Goal: Find specific page/section: Find specific page/section

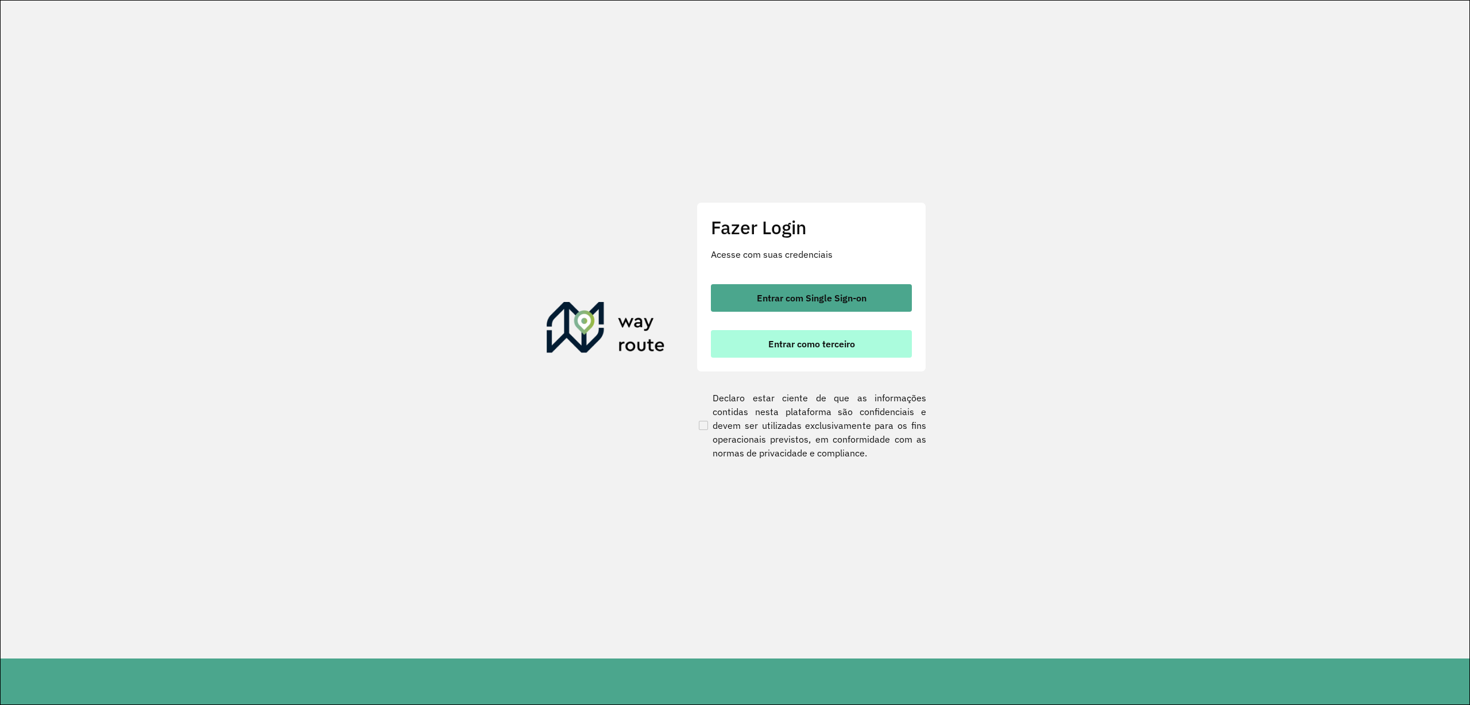
click at [798, 331] on button "Entrar como terceiro" at bounding box center [811, 344] width 201 height 28
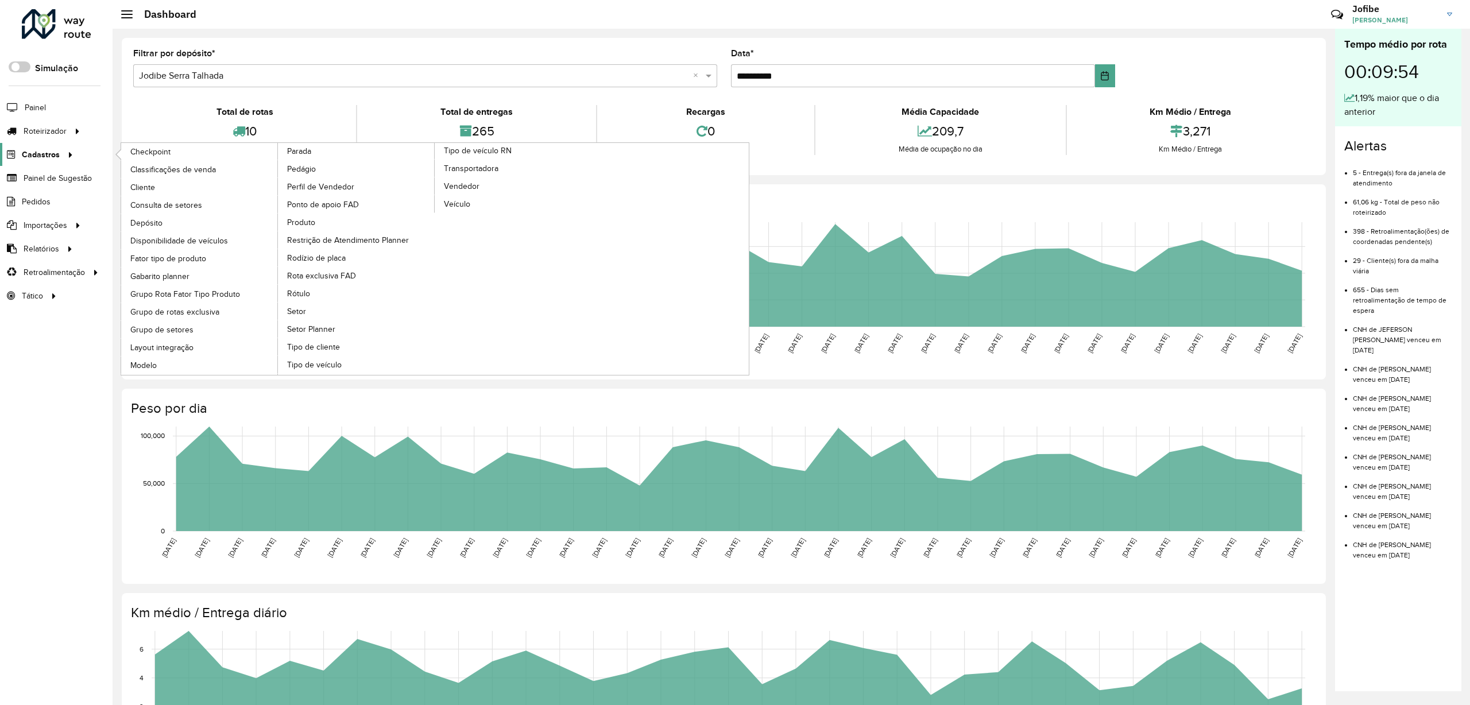
click at [40, 150] on span "Cadastros" at bounding box center [41, 155] width 38 height 12
click at [53, 153] on span "Cadastros" at bounding box center [41, 155] width 38 height 12
click at [152, 184] on span "Cliente" at bounding box center [143, 187] width 27 height 12
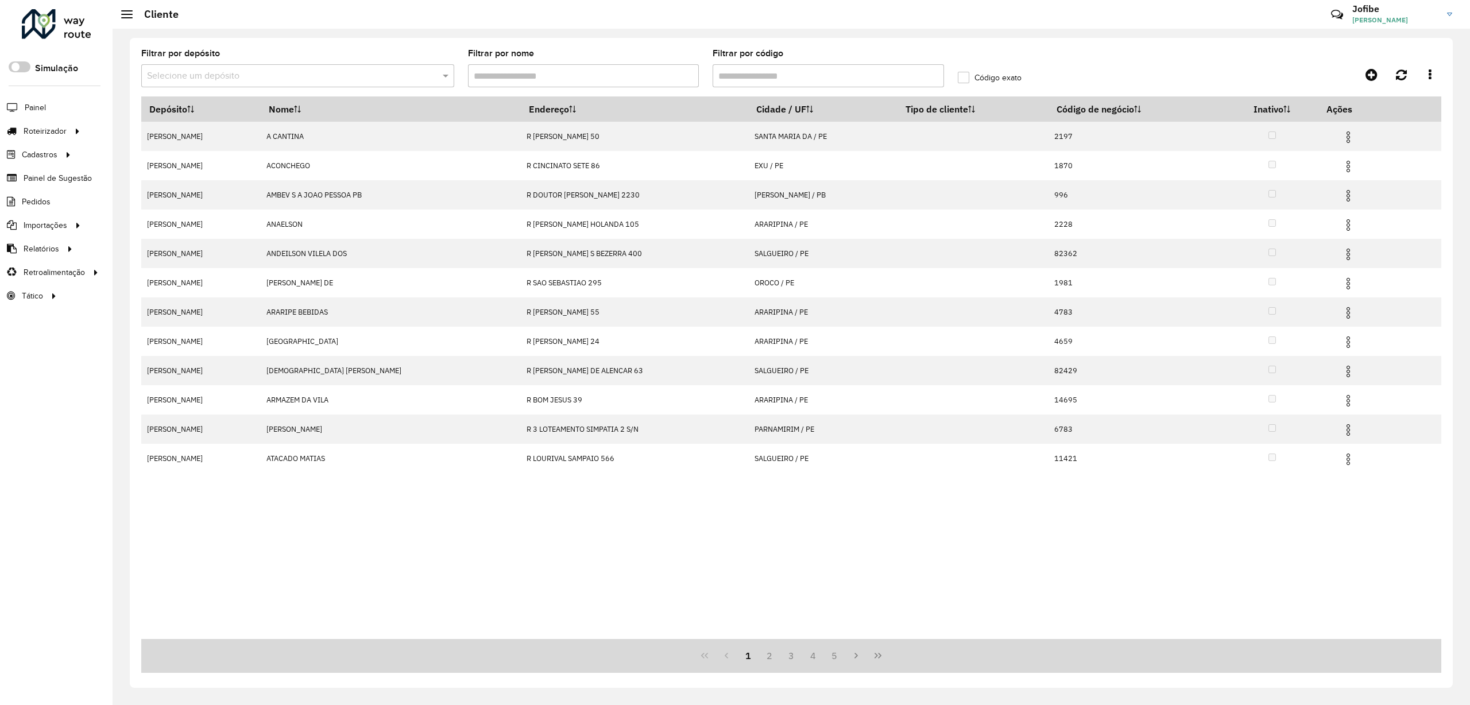
click at [375, 77] on input "text" at bounding box center [286, 76] width 278 height 14
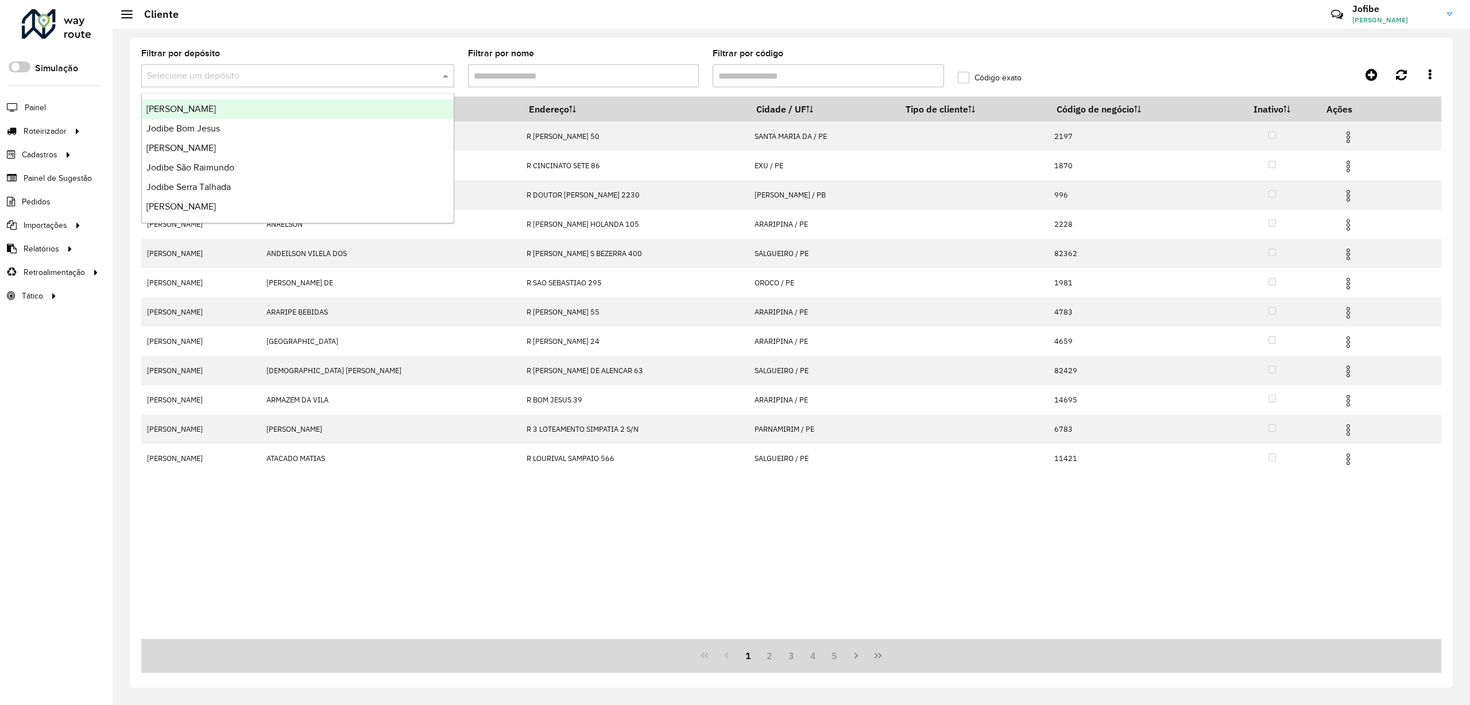
click at [224, 106] on div "[PERSON_NAME]" at bounding box center [298, 109] width 312 height 20
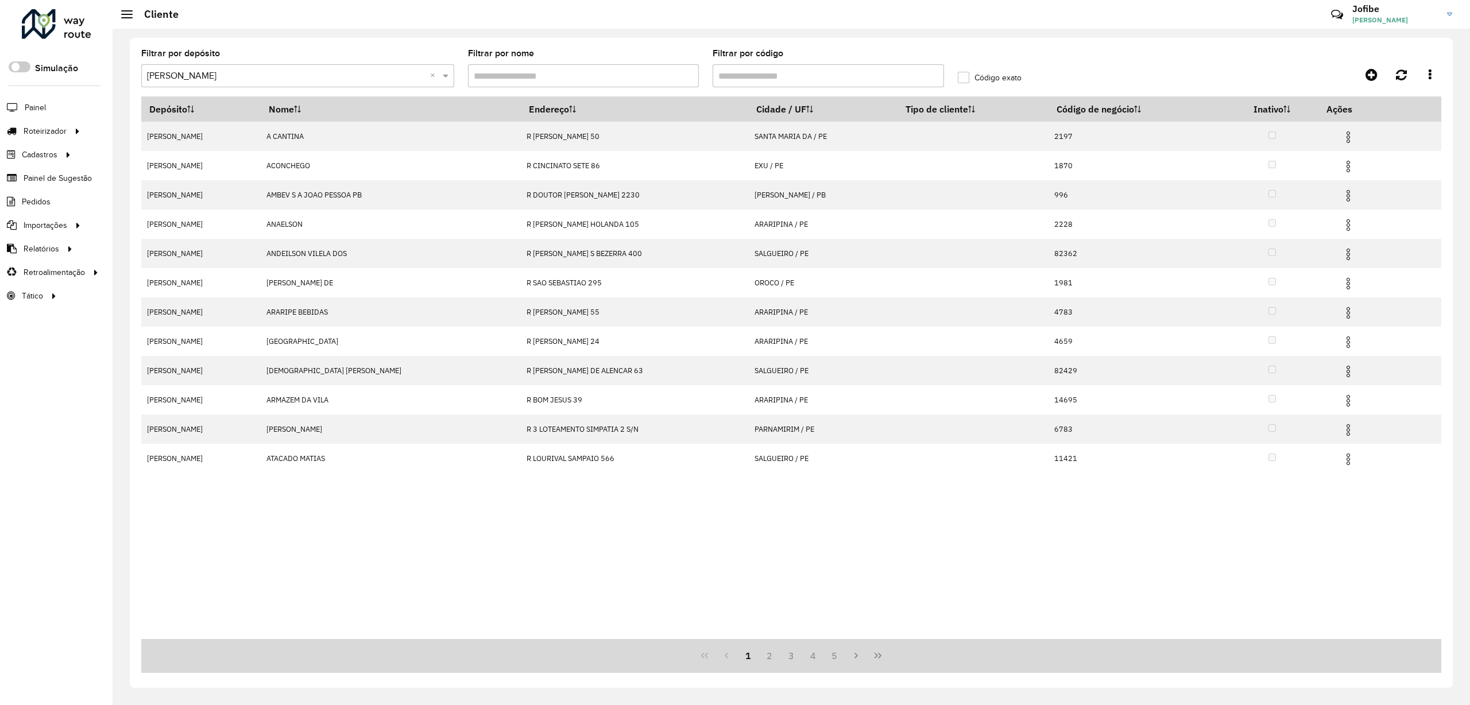
click at [528, 78] on hb-app "Aguarde... Pop-up bloqueado! Seu navegador bloqueou automáticamente a abertura …" at bounding box center [735, 352] width 1470 height 705
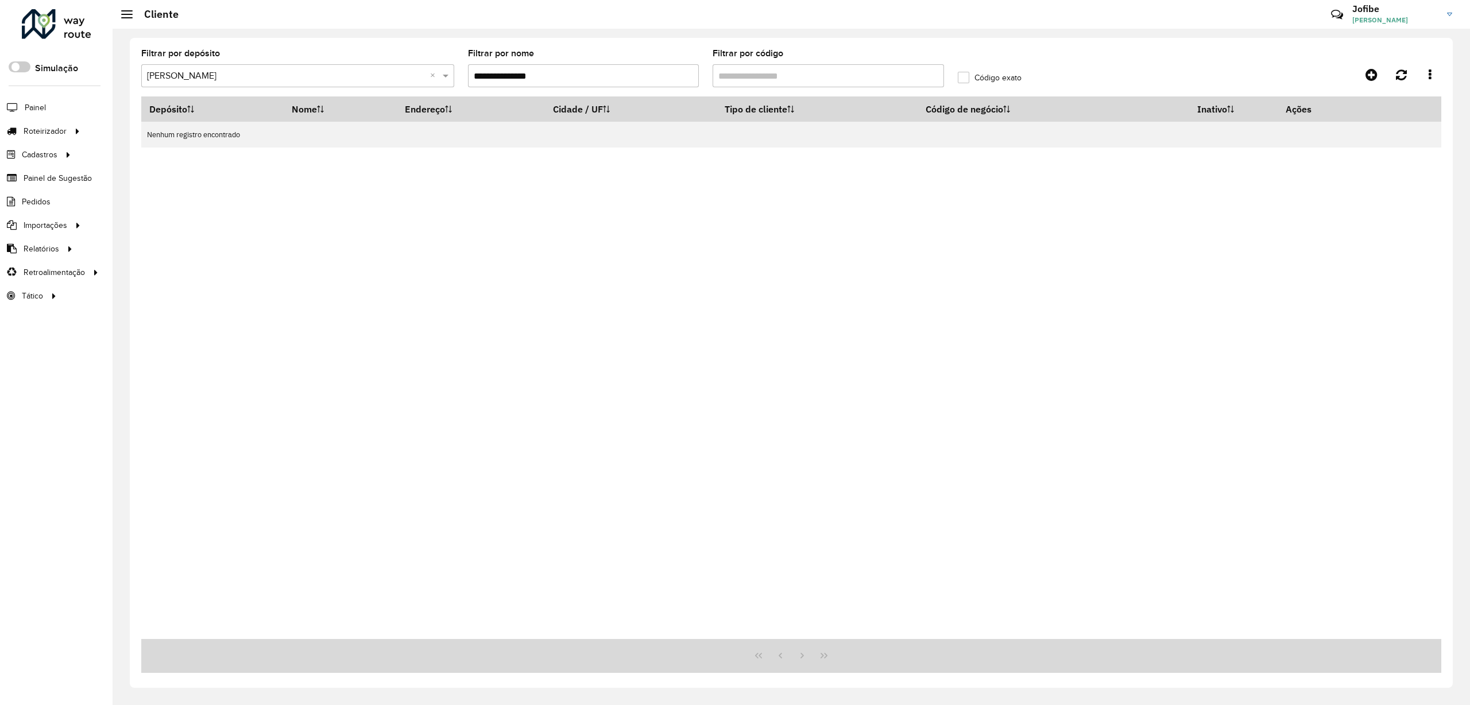
click at [532, 72] on input "**********" at bounding box center [583, 75] width 231 height 23
drag, startPoint x: 593, startPoint y: 75, endPoint x: 410, endPoint y: 75, distance: 182.6
click at [412, 75] on formly-group "**********" at bounding box center [624, 72] width 980 height 47
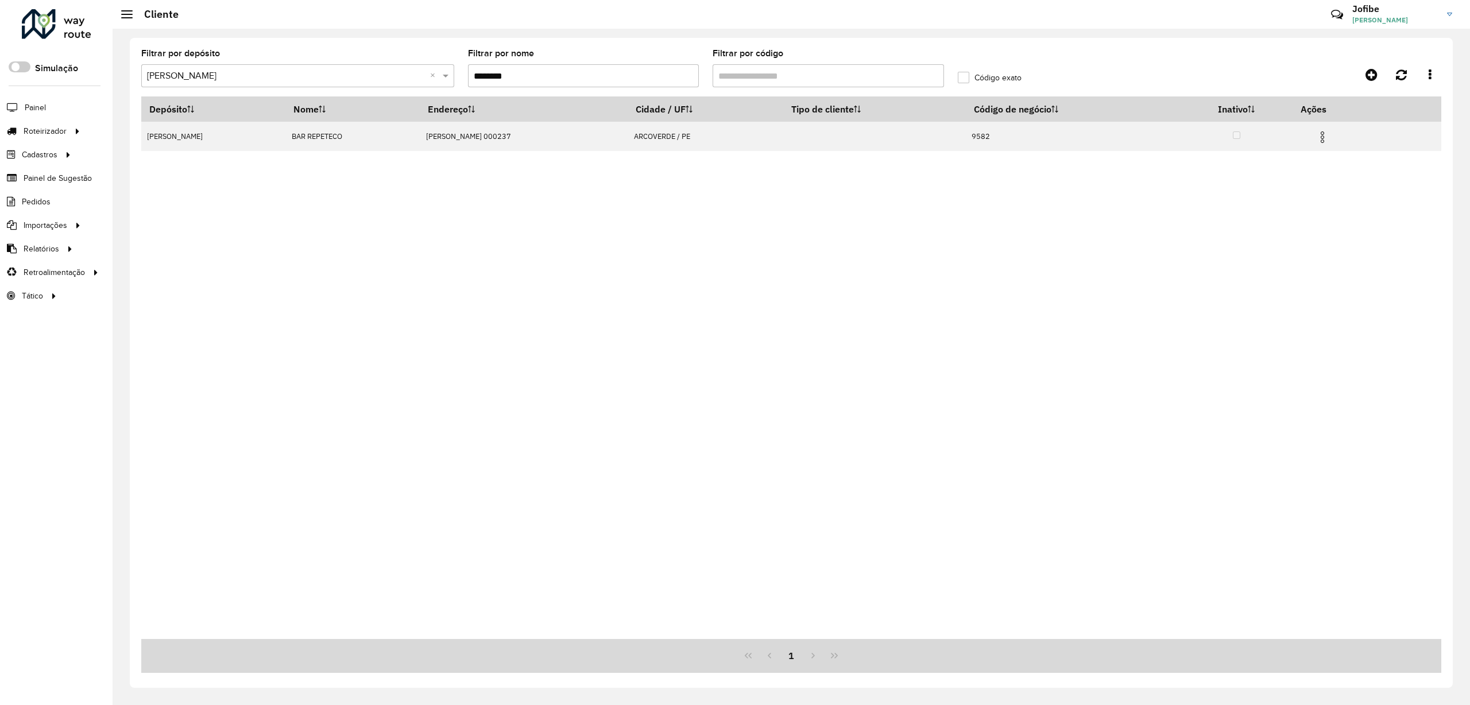
drag, startPoint x: 581, startPoint y: 81, endPoint x: 336, endPoint y: 37, distance: 249.0
click at [340, 40] on div "Filtrar por depósito Selecione um depósito × Jodibe Arcoverde × Filtrar por nom…" at bounding box center [791, 363] width 1323 height 650
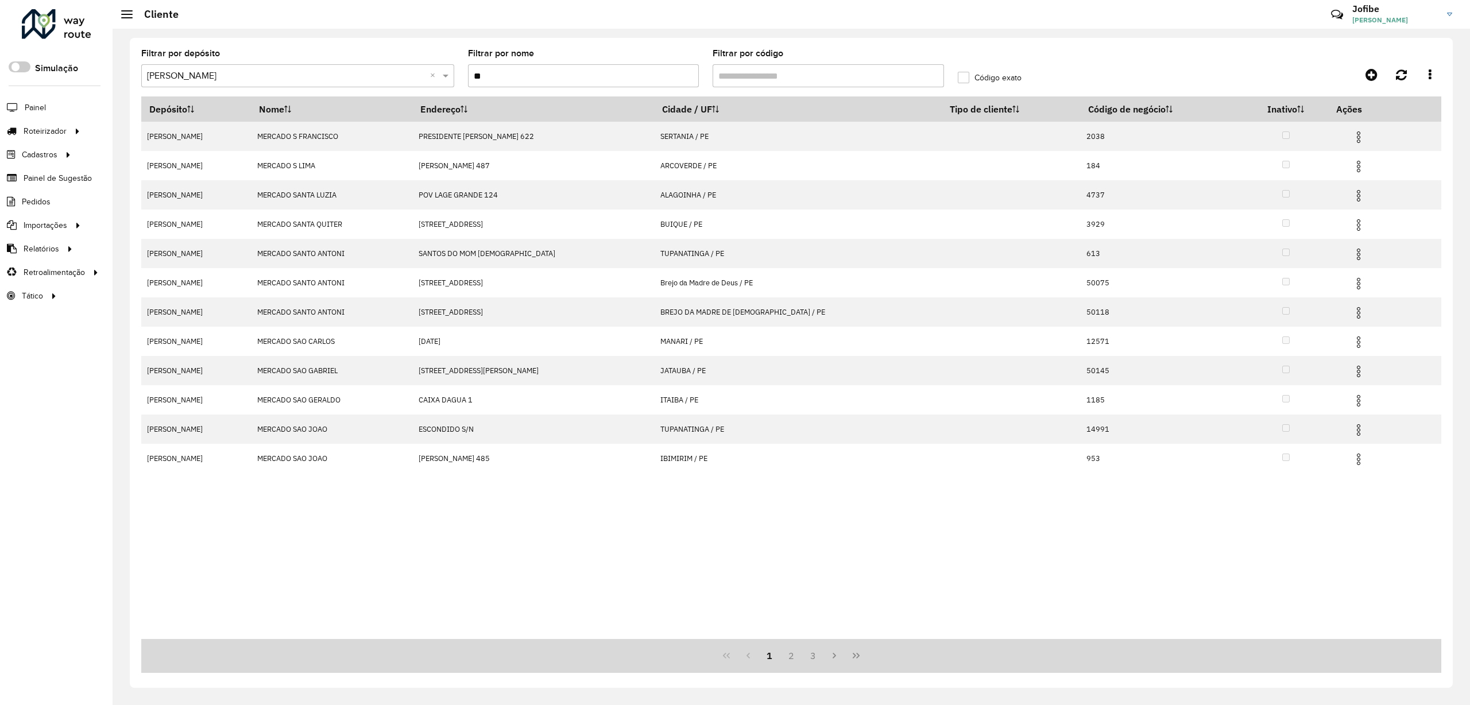
type input "*"
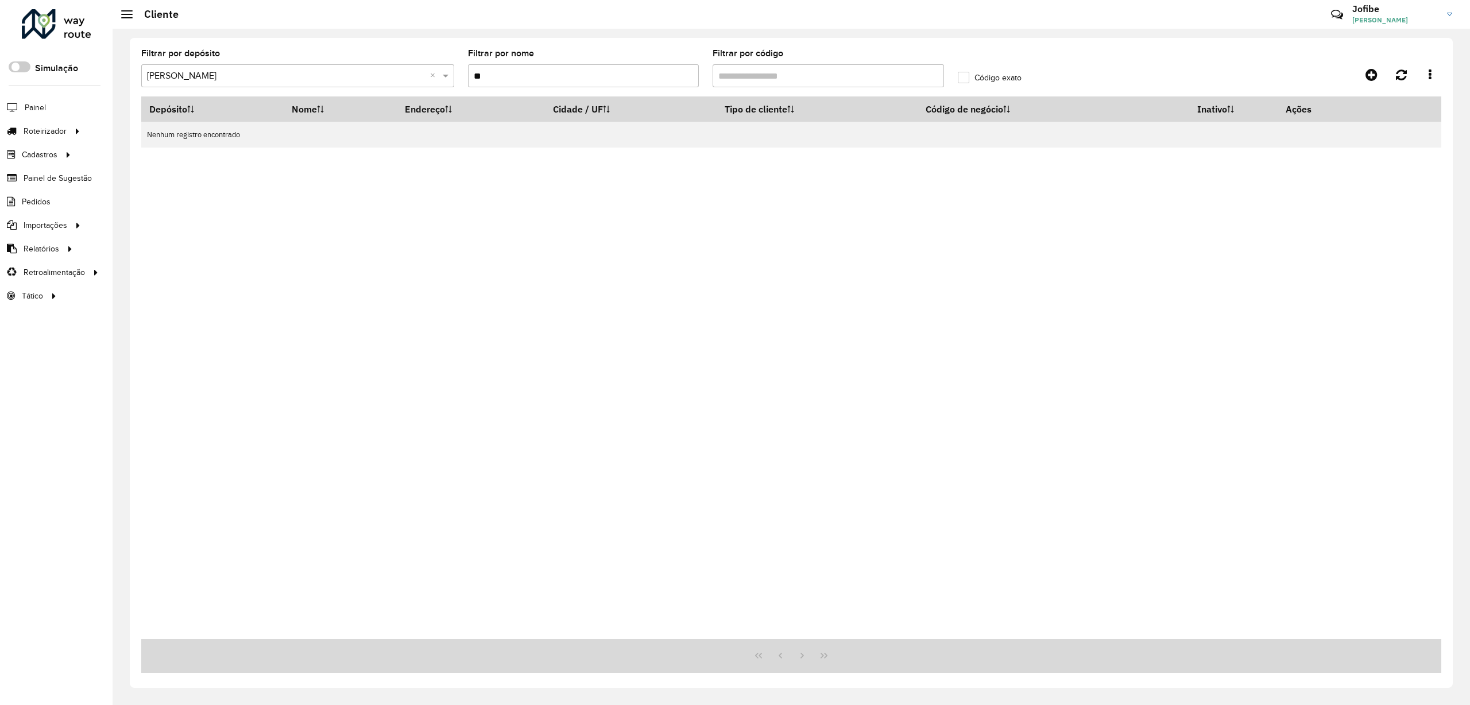
type input "*"
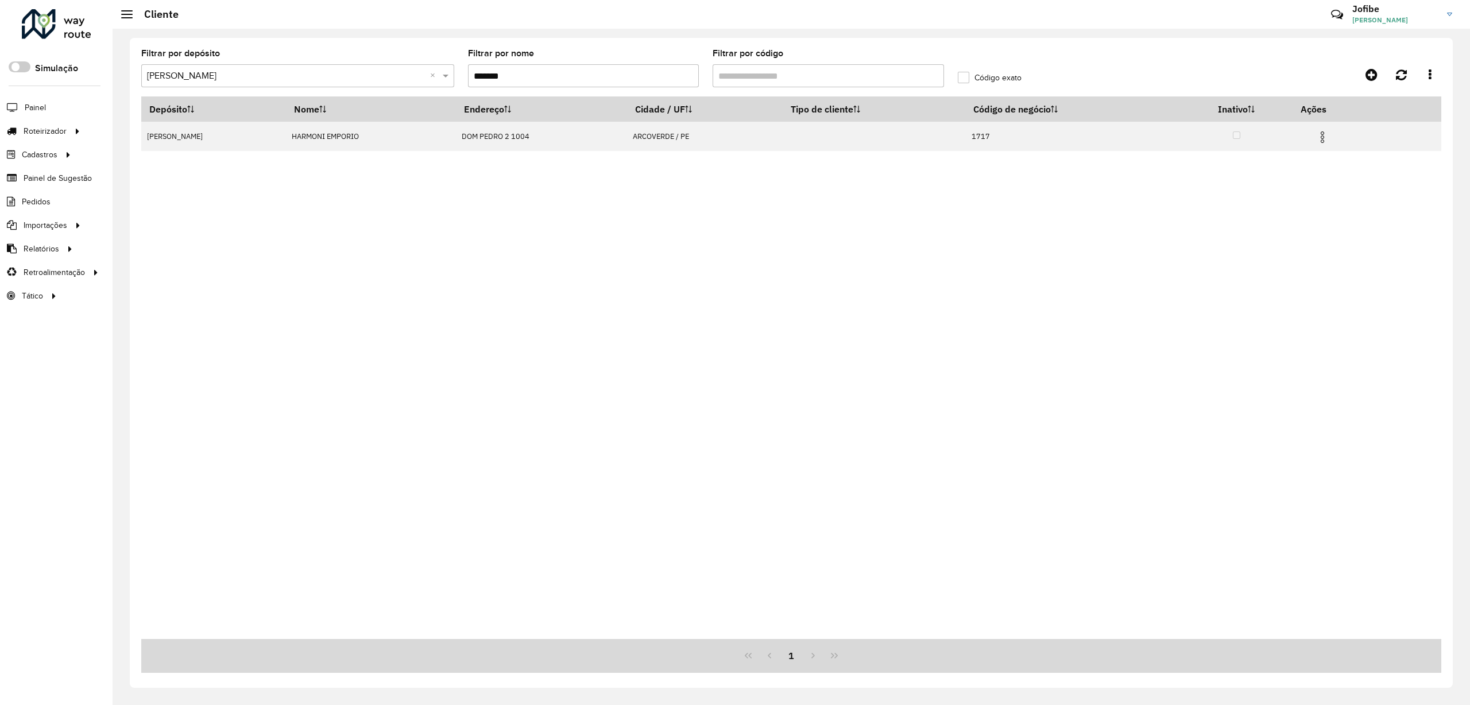
drag, startPoint x: 394, startPoint y: 235, endPoint x: 405, endPoint y: 216, distance: 21.9
click at [393, 237] on div "Depósito Nome Endereço Cidade / UF Tipo de cliente Código de negócio Inativo Aç…" at bounding box center [791, 367] width 1300 height 543
drag, startPoint x: 568, startPoint y: 77, endPoint x: 391, endPoint y: 56, distance: 178.1
click at [391, 56] on formly-group "Filtrar por depósito Selecione um depósito × Jodibe Arcoverde × Filtrar por nom…" at bounding box center [624, 72] width 980 height 47
drag, startPoint x: 324, startPoint y: 444, endPoint x: 347, endPoint y: 409, distance: 41.4
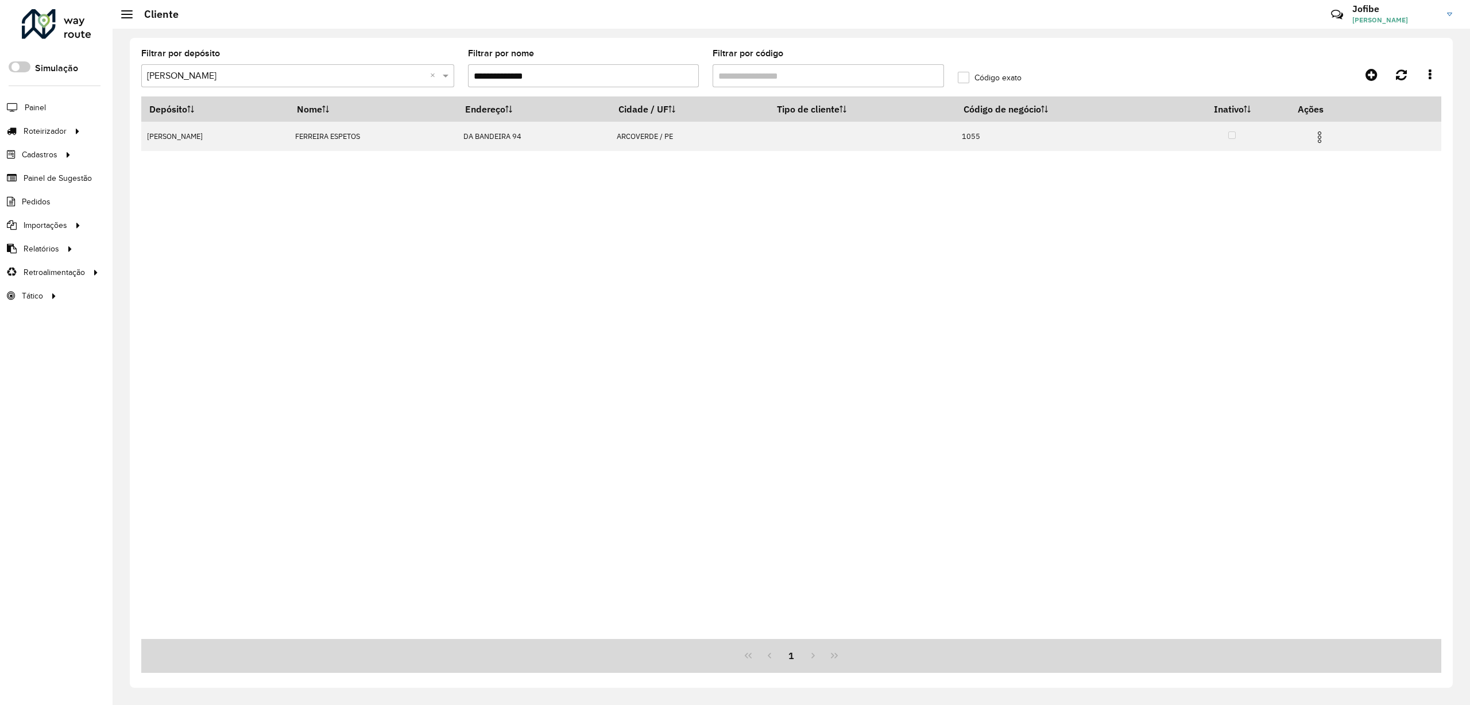
click at [324, 444] on div "Depósito Nome Endereço Cidade / UF Tipo de cliente Código de negócio Inativo Aç…" at bounding box center [791, 367] width 1300 height 543
drag, startPoint x: 349, startPoint y: 272, endPoint x: 355, endPoint y: 218, distance: 54.3
click at [349, 272] on div "Depósito Nome Endereço Cidade / UF Tipo de cliente Código de negócio Inativo Aç…" at bounding box center [791, 367] width 1300 height 543
click at [758, 76] on input "Filtrar por código" at bounding box center [828, 75] width 231 height 23
drag, startPoint x: 563, startPoint y: 67, endPoint x: 409, endPoint y: 63, distance: 153.9
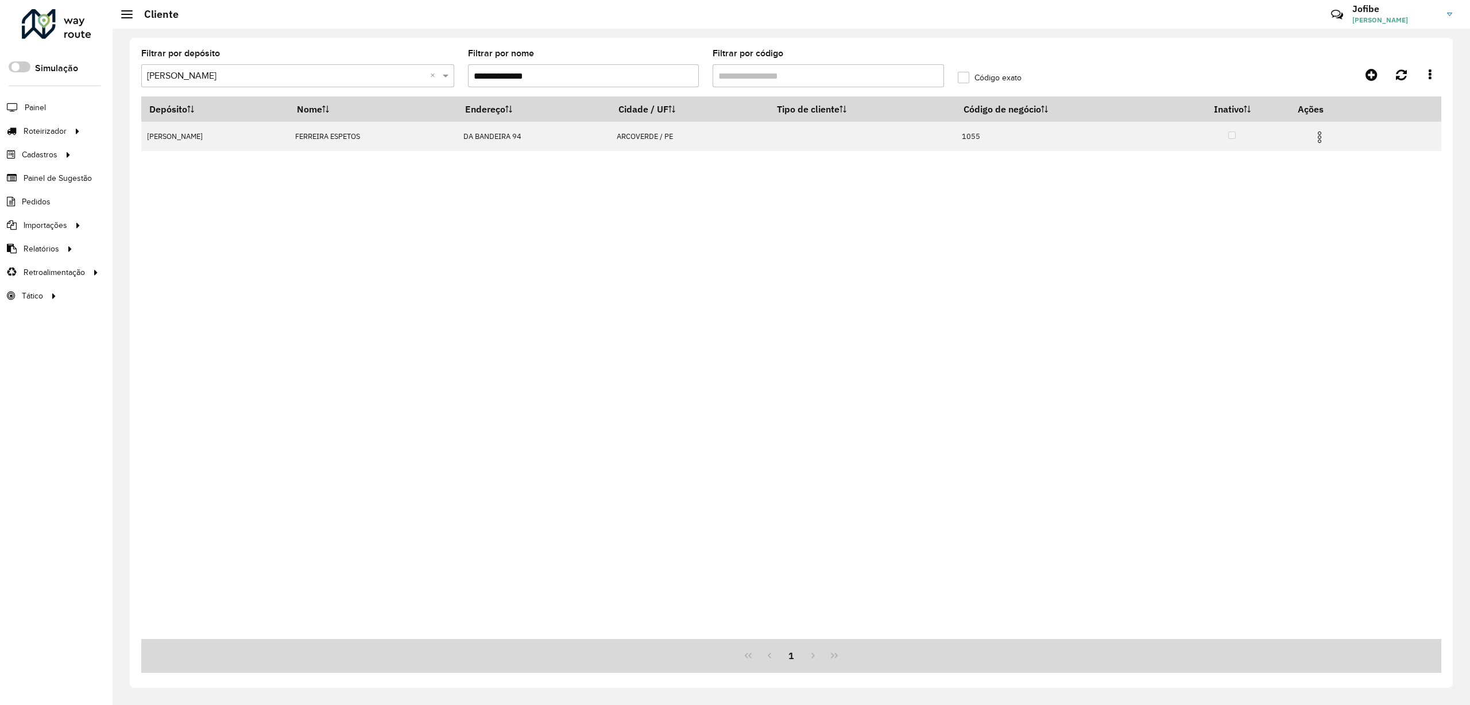
click at [410, 63] on formly-group "**********" at bounding box center [624, 72] width 980 height 47
drag, startPoint x: 446, startPoint y: 75, endPoint x: 288, endPoint y: 71, distance: 158.5
click at [306, 74] on formly-group "Filtrar por depósito Selecione um depósito × Jodibe Arcoverde × Filtrar por nom…" at bounding box center [624, 72] width 980 height 47
click at [468, 76] on input "****" at bounding box center [583, 75] width 231 height 23
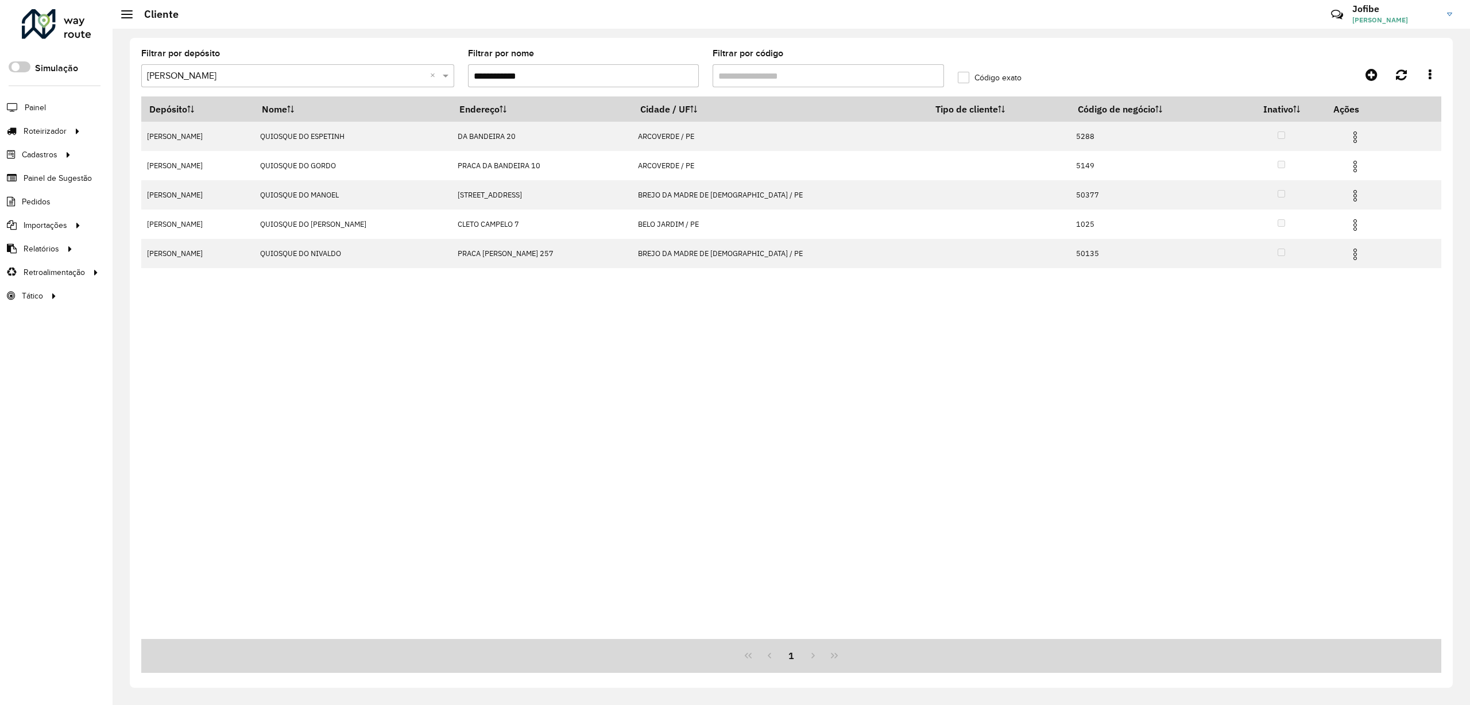
drag, startPoint x: 554, startPoint y: 74, endPoint x: 335, endPoint y: 77, distance: 218.8
click at [342, 77] on formly-group "**********" at bounding box center [624, 72] width 980 height 47
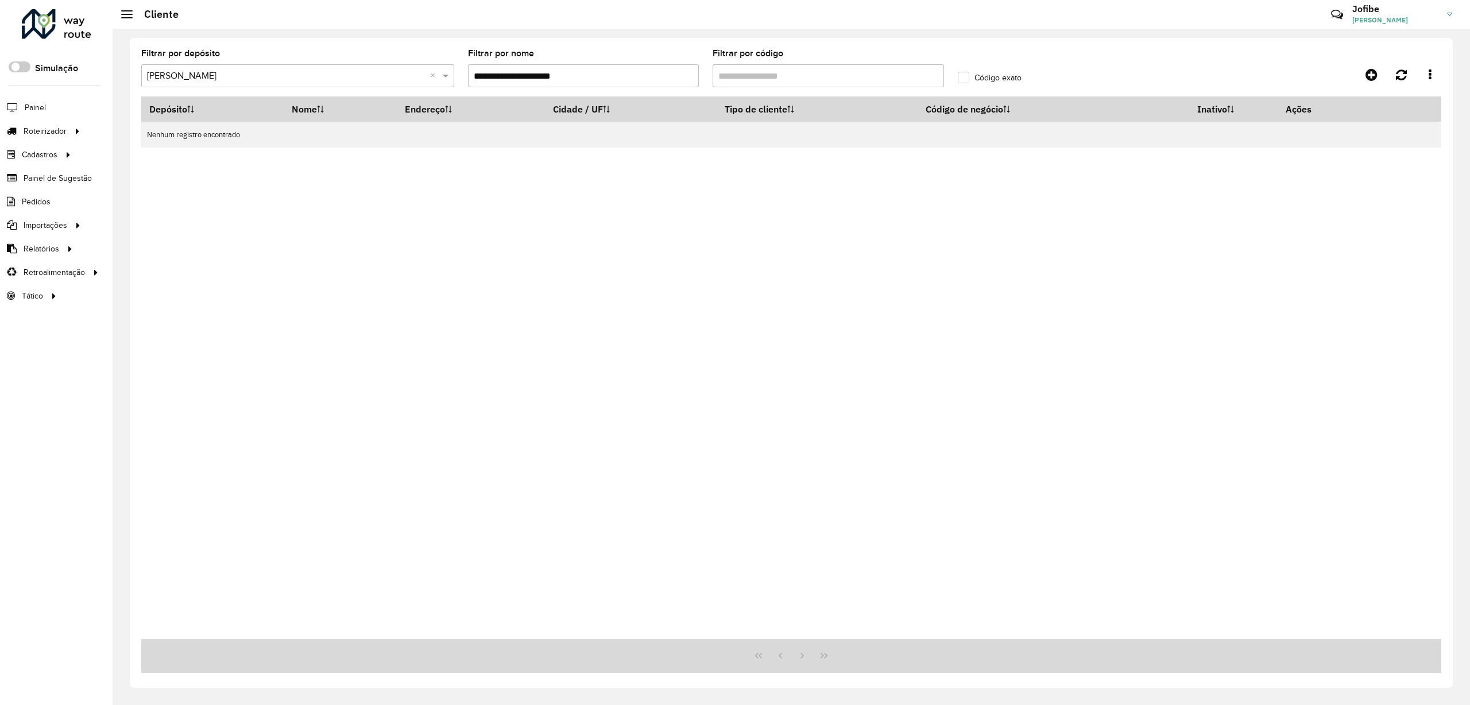
drag, startPoint x: 611, startPoint y: 82, endPoint x: 410, endPoint y: 81, distance: 201.0
click at [410, 81] on formly-group "**********" at bounding box center [624, 72] width 980 height 47
type input "*******"
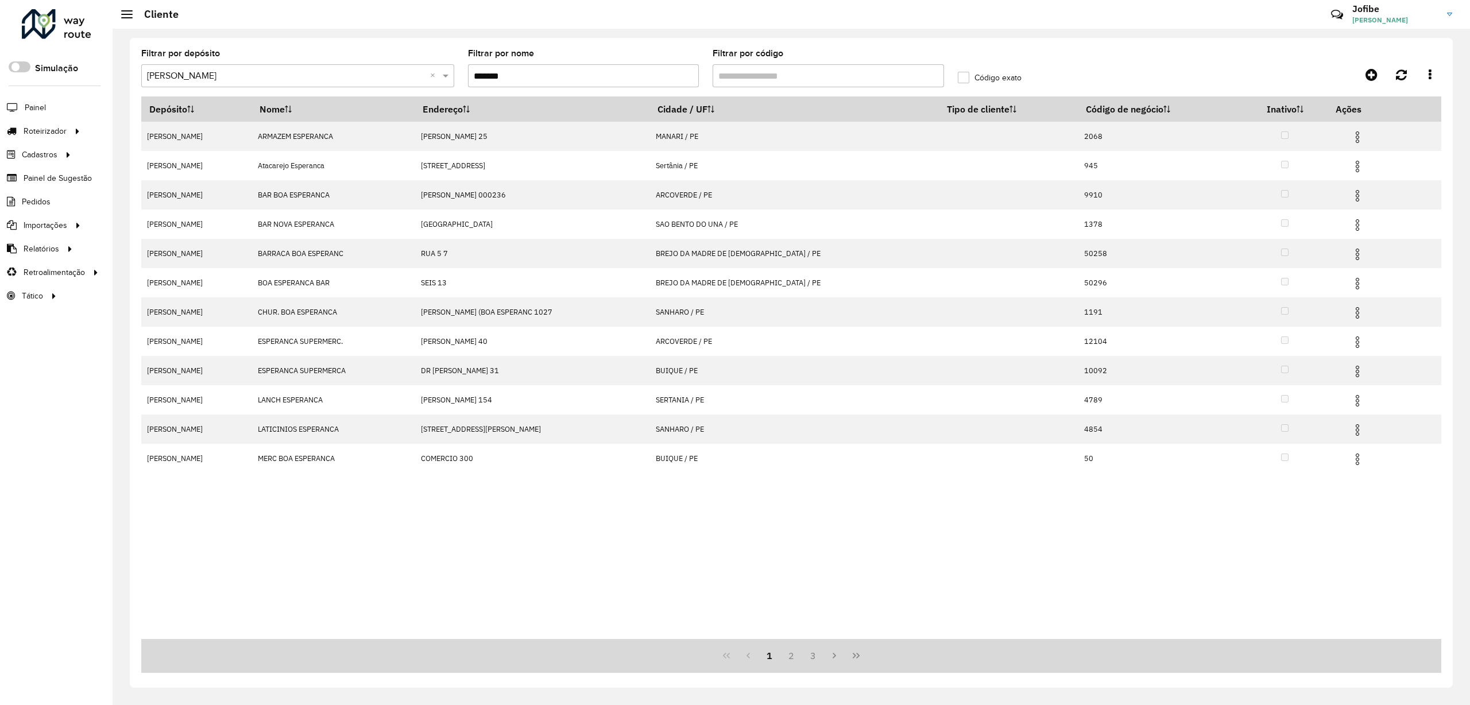
drag, startPoint x: 532, startPoint y: 72, endPoint x: 372, endPoint y: 78, distance: 159.7
click at [377, 78] on formly-group "Filtrar por depósito Selecione um depósito × Jodibe Arcoverde × Filtrar por nom…" at bounding box center [624, 72] width 980 height 47
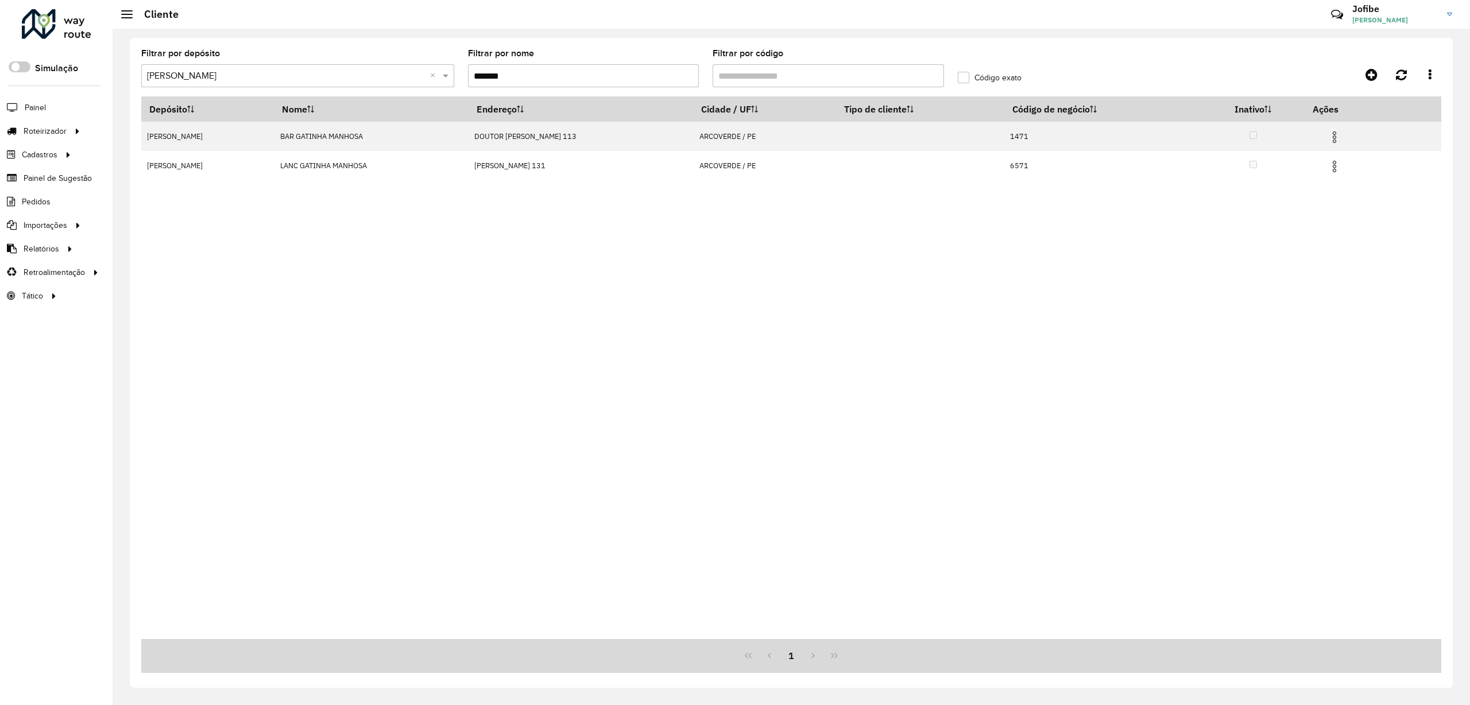
click at [703, 510] on div "Depósito Nome Endereço Cidade / UF Tipo de cliente Código de negócio Inativo Aç…" at bounding box center [791, 367] width 1300 height 543
drag, startPoint x: 531, startPoint y: 69, endPoint x: 251, endPoint y: 51, distance: 280.2
click at [301, 51] on formly-group "Filtrar por depósito Selecione um depósito × Jodibe Arcoverde × Filtrar por nom…" at bounding box center [624, 72] width 980 height 47
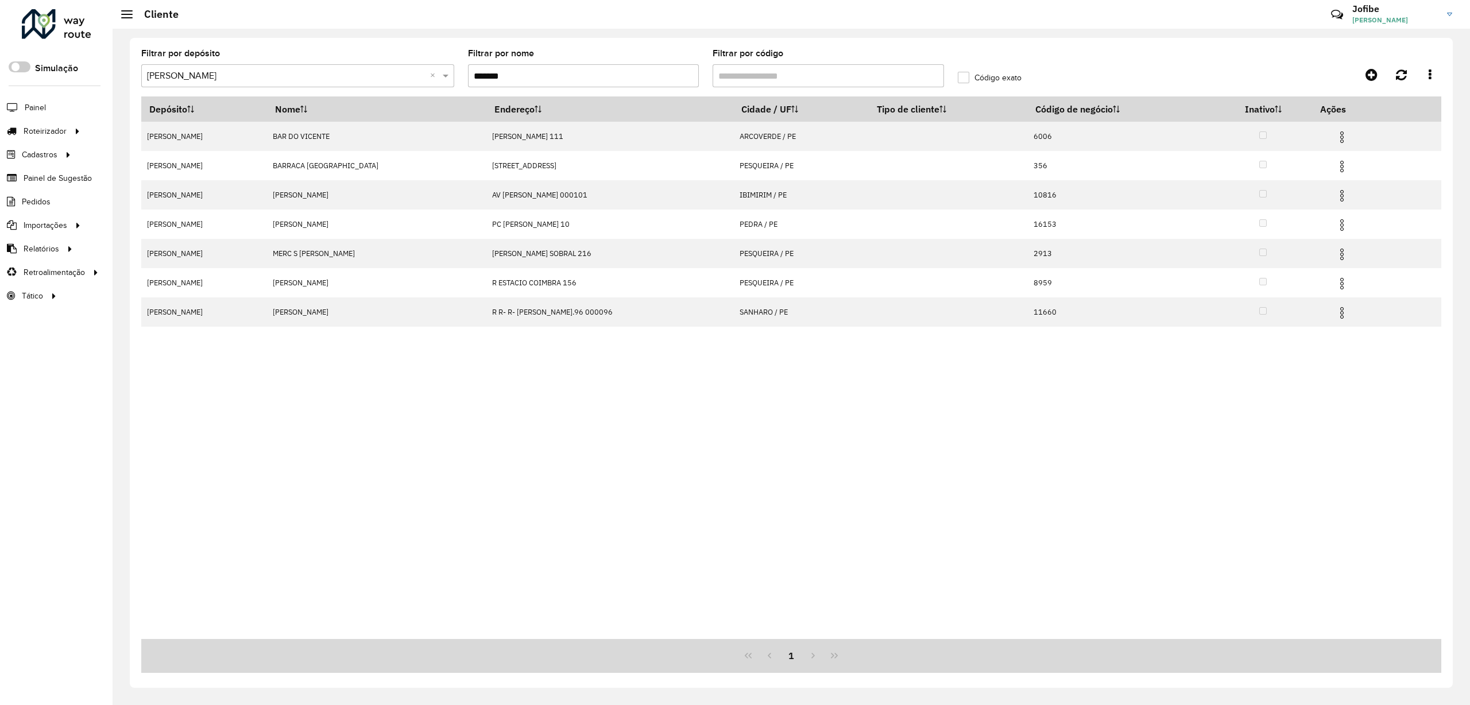
drag, startPoint x: 944, startPoint y: 371, endPoint x: 816, endPoint y: 207, distance: 207.8
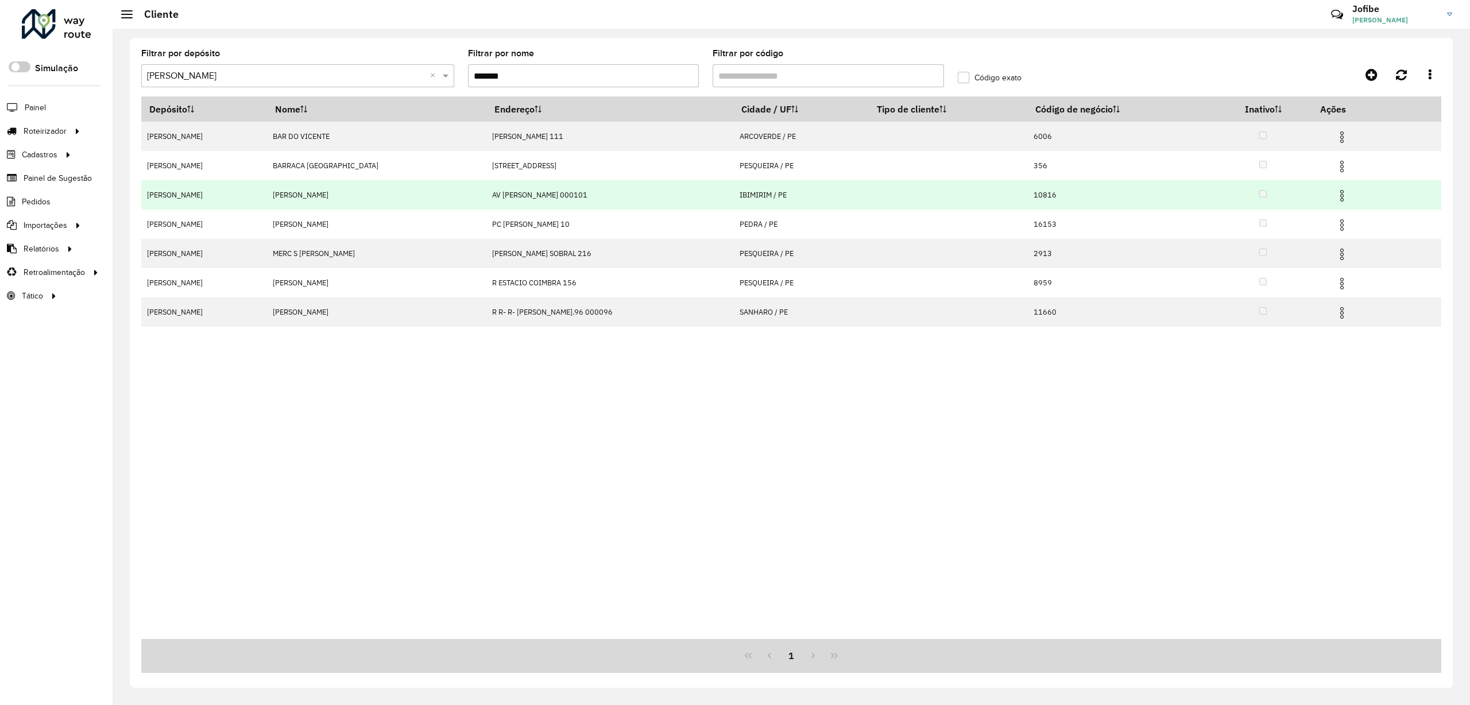
click at [944, 371] on div "Depósito Nome Endereço Cidade / UF Tipo de cliente Código de negócio Inativo Aç…" at bounding box center [791, 367] width 1300 height 543
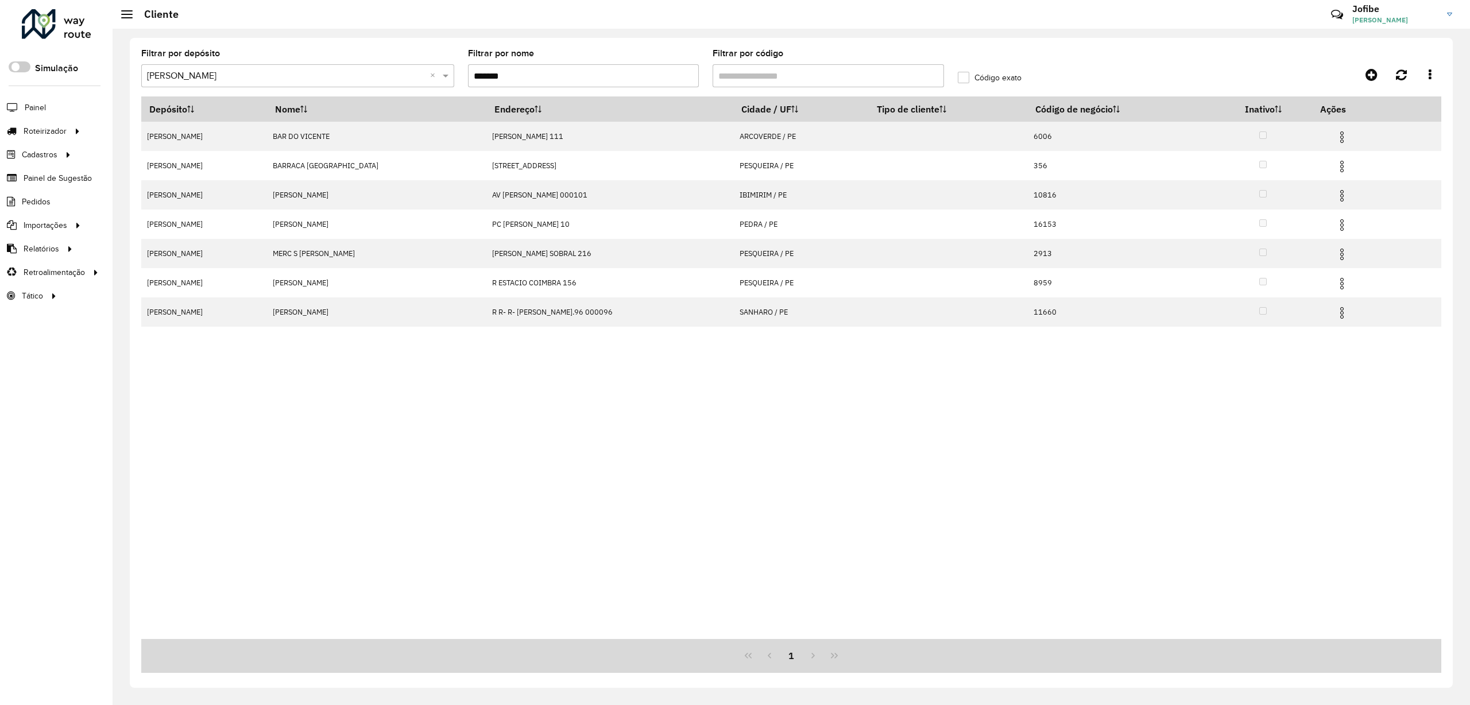
drag, startPoint x: 536, startPoint y: 83, endPoint x: 407, endPoint y: 77, distance: 129.3
click at [411, 77] on formly-group "Filtrar por depósito Selecione um depósito × Jodibe Arcoverde × Filtrar por nom…" at bounding box center [624, 72] width 980 height 47
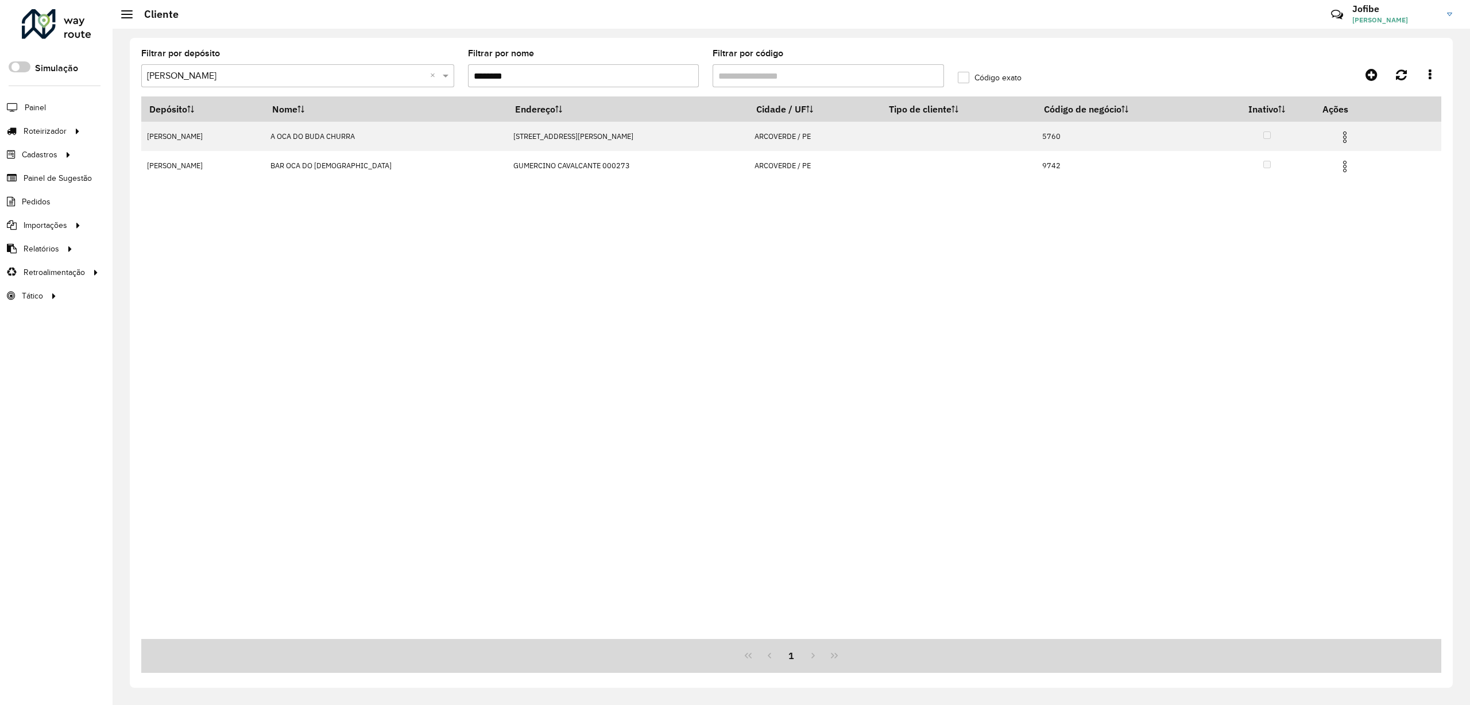
type input "********"
click at [1060, 393] on div "Depósito Nome Endereço Cidade / UF Tipo de cliente Código de negócio Inativo Aç…" at bounding box center [791, 367] width 1300 height 543
click at [961, 308] on div "Depósito Nome Endereço Cidade / UF Tipo de cliente Código de negócio Inativo Aç…" at bounding box center [791, 367] width 1300 height 543
